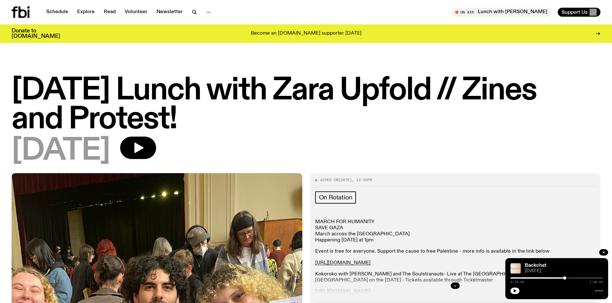
click at [576, 264] on div "Backchat" at bounding box center [563, 266] width 80 height 5
drag, startPoint x: 576, startPoint y: 264, endPoint x: 595, endPoint y: 258, distance: 19.4
click at [595, 272] on p "Kokoroko with Setwun and The Soulstranauts- Live at The Princess Theatre, Woolo…" at bounding box center [455, 278] width 280 height 12
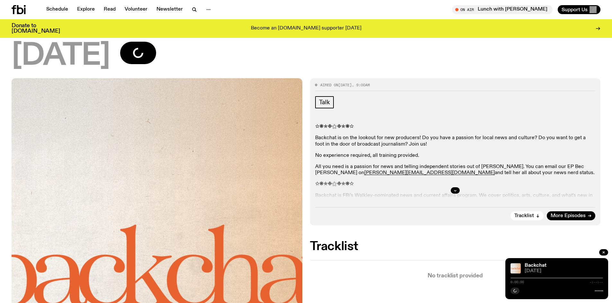
scroll to position [91, 0]
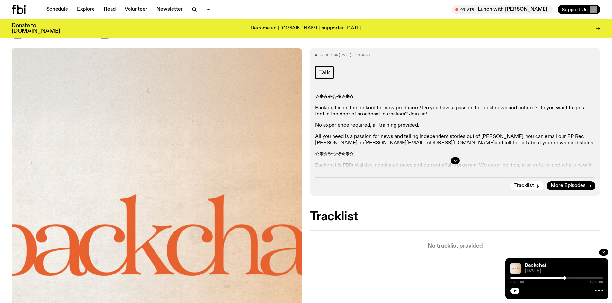
click at [559, 277] on div "0:35:09 1:00:00" at bounding box center [556, 280] width 92 height 8
drag, startPoint x: 563, startPoint y: 279, endPoint x: 558, endPoint y: 279, distance: 4.8
click at [558, 279] on div at bounding box center [558, 278] width 3 height 3
drag, startPoint x: 558, startPoint y: 279, endPoint x: 554, endPoint y: 279, distance: 3.5
click at [554, 279] on div at bounding box center [554, 278] width 3 height 3
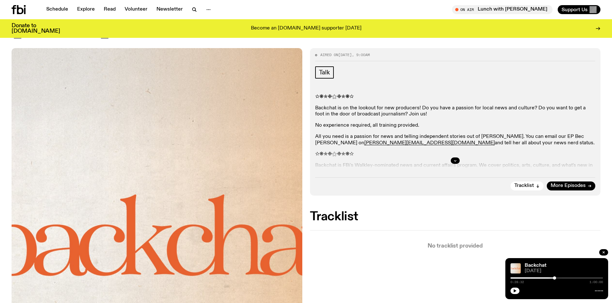
drag, startPoint x: 383, startPoint y: 268, endPoint x: 488, endPoint y: 281, distance: 105.7
click at [383, 268] on div "Aired on [DATE] 9:00am Talk ✫❋✯❉⚝❉✯❋✫ Backchat is on the lookout for new produc…" at bounding box center [306, 257] width 612 height 418
click at [514, 292] on icon "button" at bounding box center [514, 291] width 3 height 3
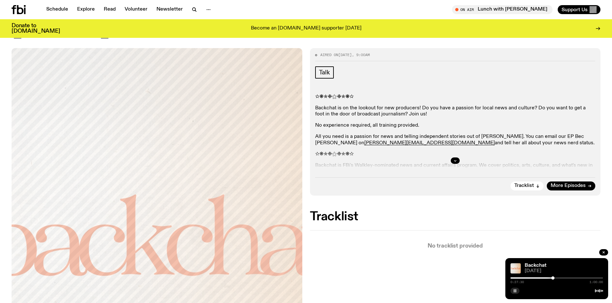
click at [552, 278] on div at bounding box center [552, 278] width 3 height 3
click at [552, 278] on div at bounding box center [551, 278] width 3 height 3
click at [551, 278] on div at bounding box center [550, 278] width 3 height 3
click at [549, 278] on div at bounding box center [548, 278] width 3 height 3
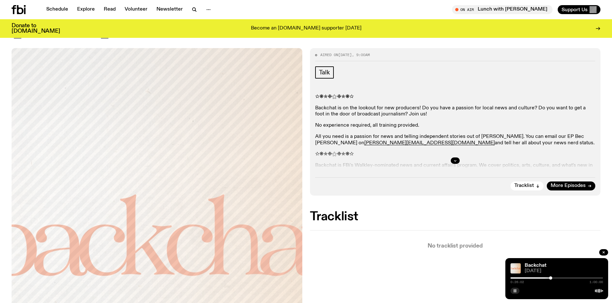
click at [550, 279] on div at bounding box center [550, 278] width 3 height 3
